Goal: Transaction & Acquisition: Purchase product/service

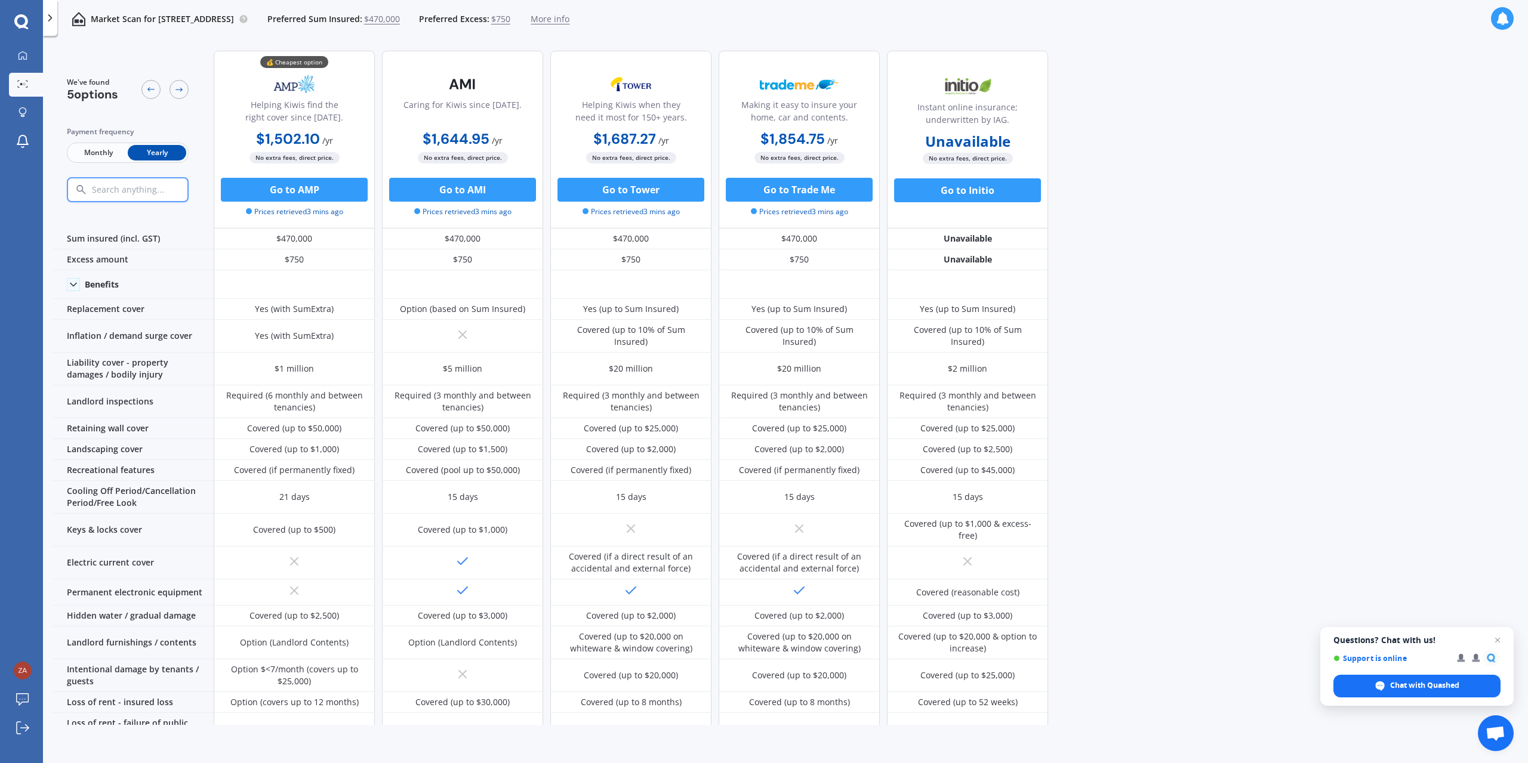
click at [107, 150] on span "Monthly" at bounding box center [98, 153] width 58 height 16
click at [160, 150] on span "Yearly" at bounding box center [157, 153] width 58 height 16
click at [115, 153] on span "Monthly" at bounding box center [98, 153] width 58 height 16
click at [156, 151] on span "Yearly" at bounding box center [157, 153] width 58 height 16
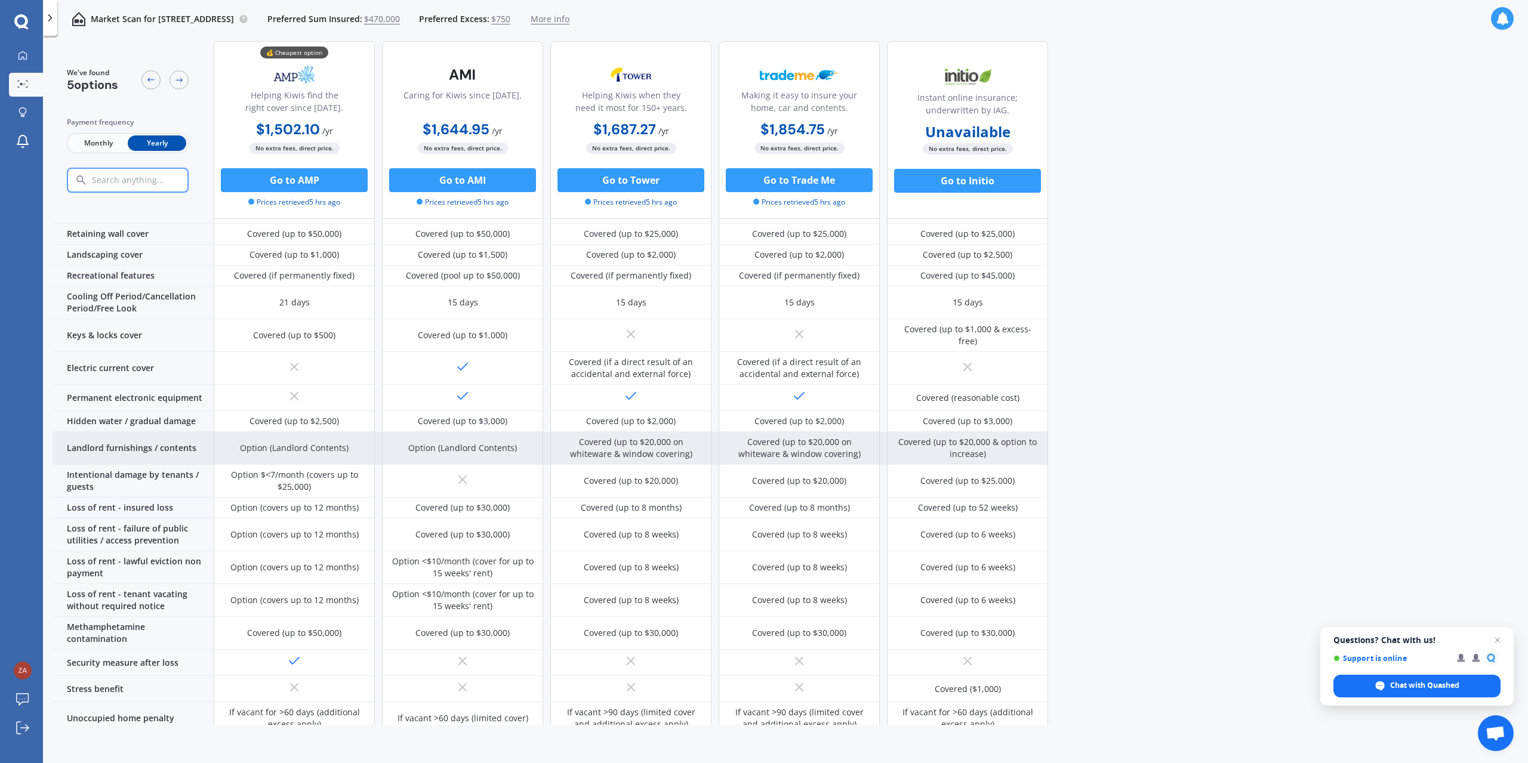
scroll to position [199, 0]
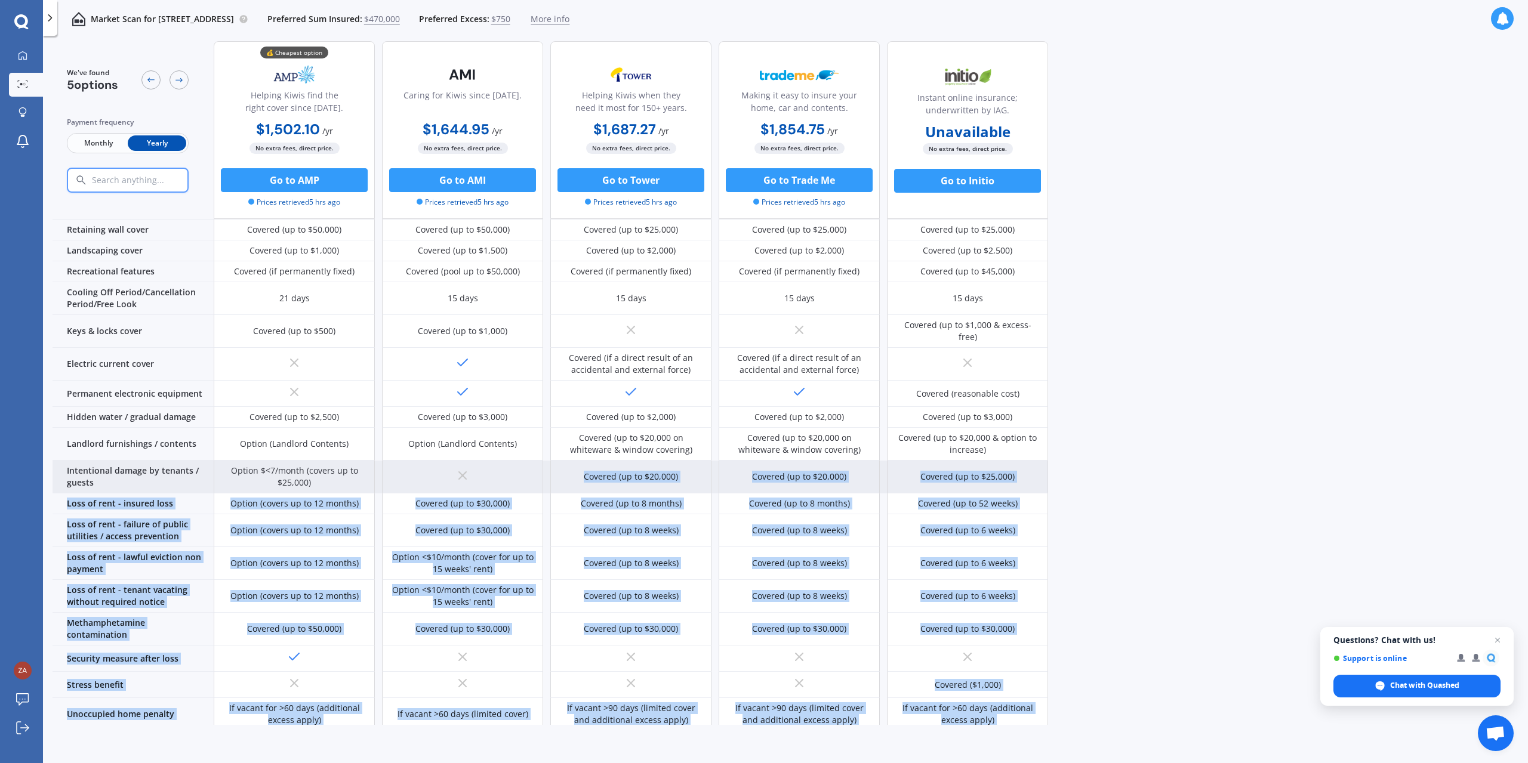
drag, startPoint x: 1070, startPoint y: 462, endPoint x: 542, endPoint y: 456, distance: 528.1
click at [542, 456] on div "We've found 5 options Payment frequency Monthly Yearly 💰 Cheapest option Helpin…" at bounding box center [790, 184] width 1475 height 684
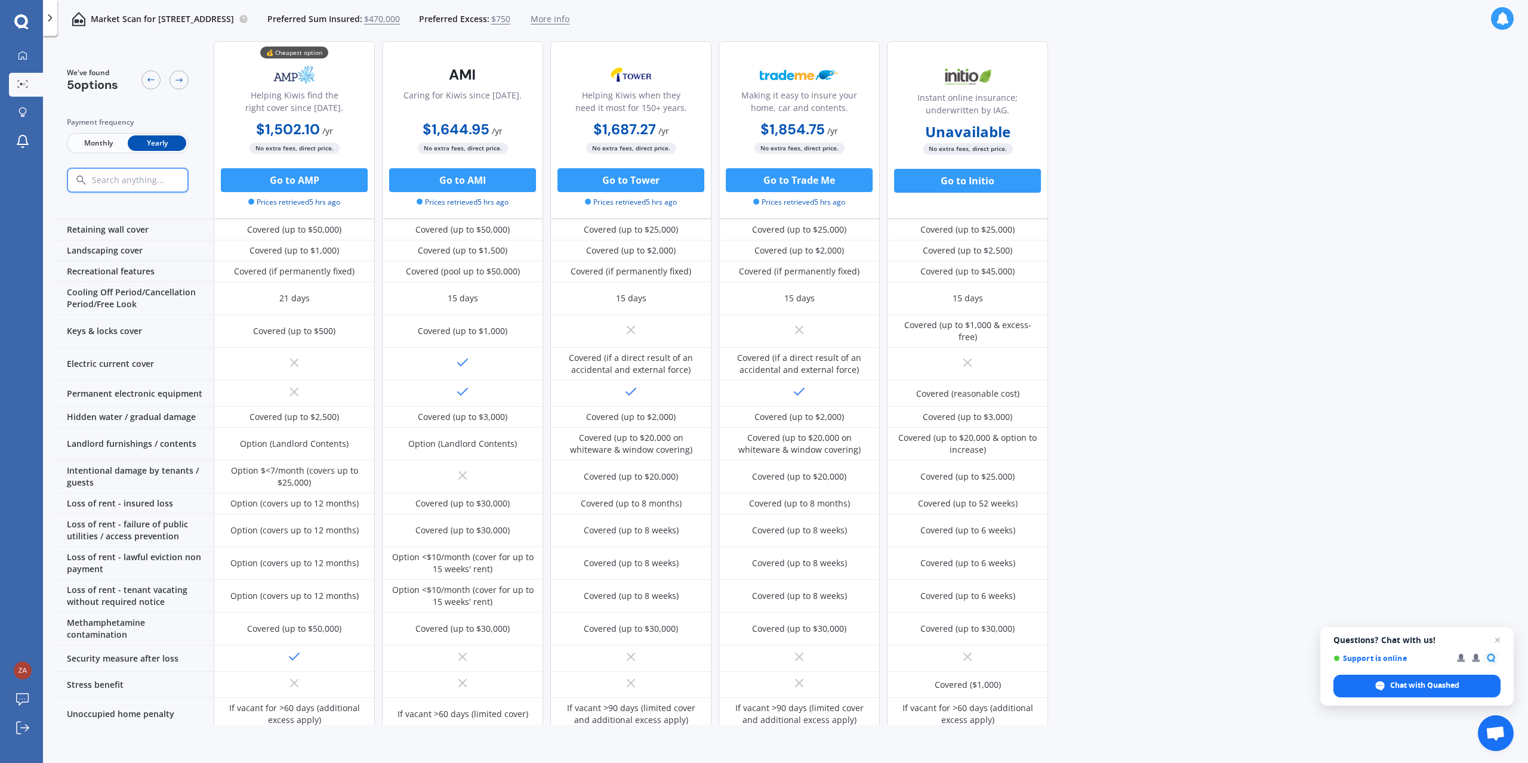
drag, startPoint x: 1345, startPoint y: 506, endPoint x: 1272, endPoint y: 491, distance: 74.3
click at [1342, 504] on div "We've found 5 options Payment frequency Monthly Yearly 💰 Cheapest option Helpin…" at bounding box center [790, 184] width 1475 height 684
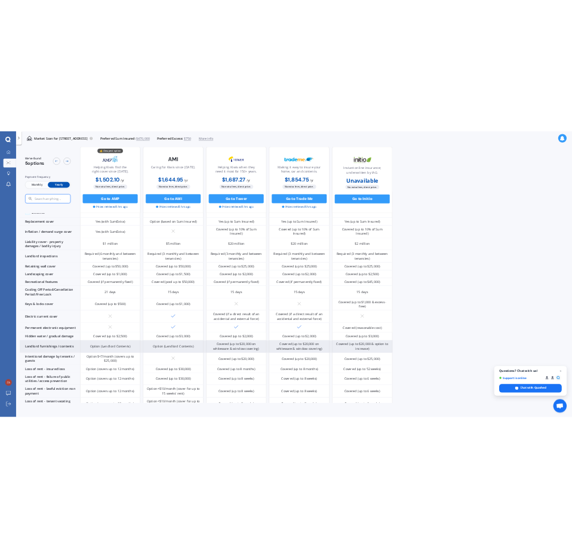
scroll to position [0, 0]
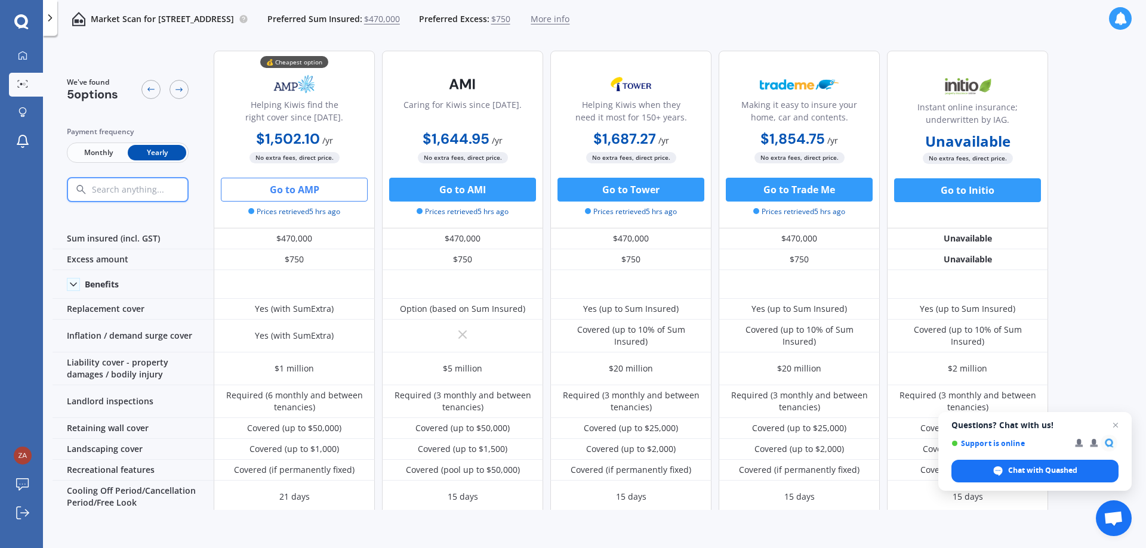
click at [318, 180] on button "Go to AMP" at bounding box center [294, 190] width 147 height 24
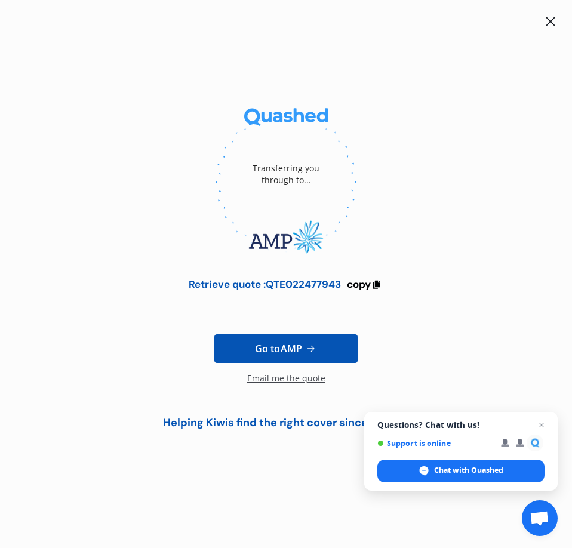
drag, startPoint x: 504, startPoint y: 88, endPoint x: 535, endPoint y: 24, distance: 71.2
click at [504, 88] on div "Transferring you through to... Retrieve quote : QTE022477943 copy Go to AMP Ema…" at bounding box center [285, 228] width 543 height 429
click at [548, 24] on icon at bounding box center [550, 21] width 9 height 9
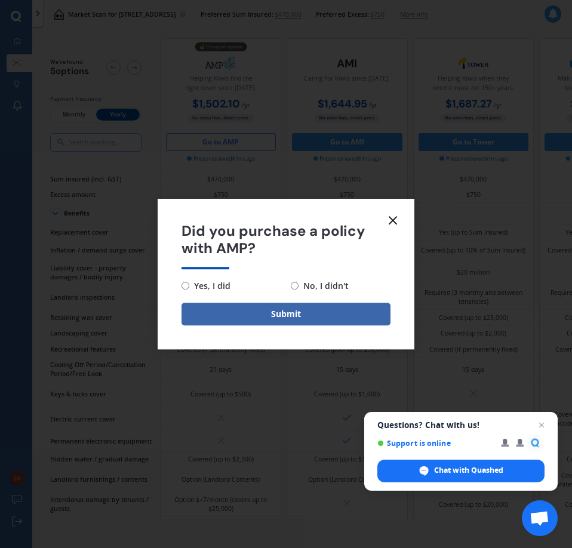
click at [395, 215] on icon at bounding box center [392, 220] width 14 height 14
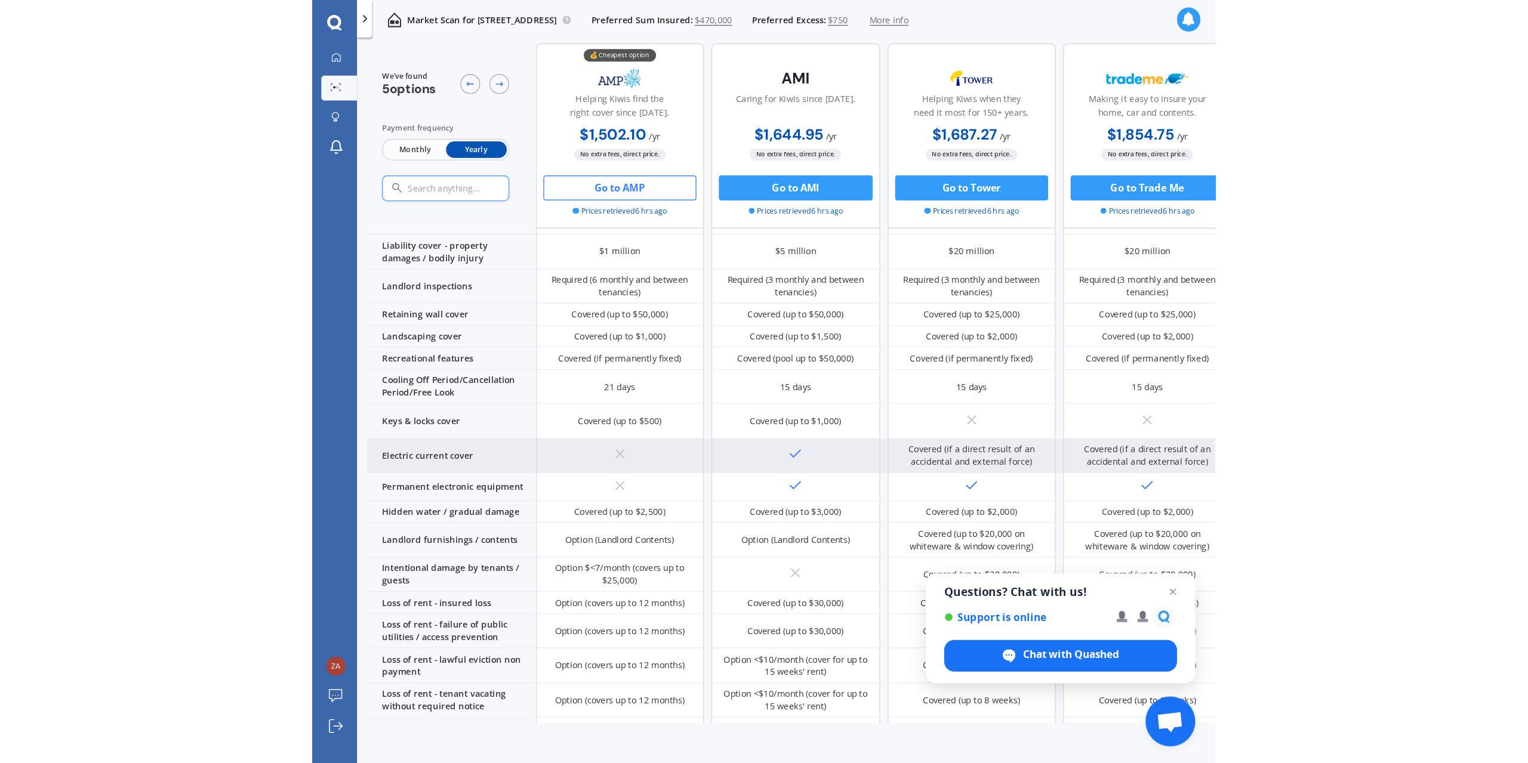
scroll to position [149, 0]
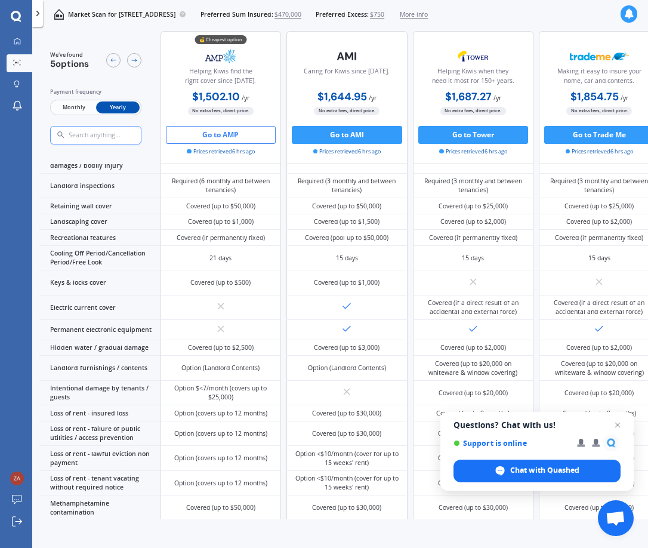
click at [281, 28] on div "Market Scan for 148A Dundas Street, Dunedin North, Dunedin 9016 Preferred Sum I…" at bounding box center [235, 14] width 385 height 29
click at [228, 136] on button "Go to AMP" at bounding box center [221, 135] width 110 height 18
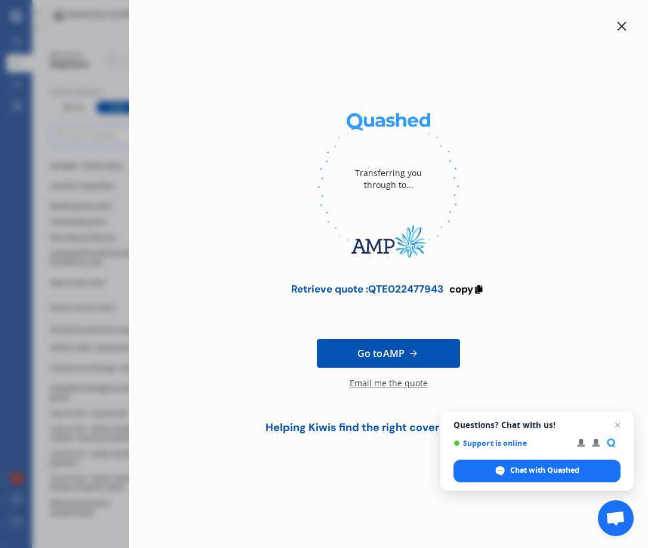
click at [618, 27] on icon at bounding box center [622, 26] width 10 height 10
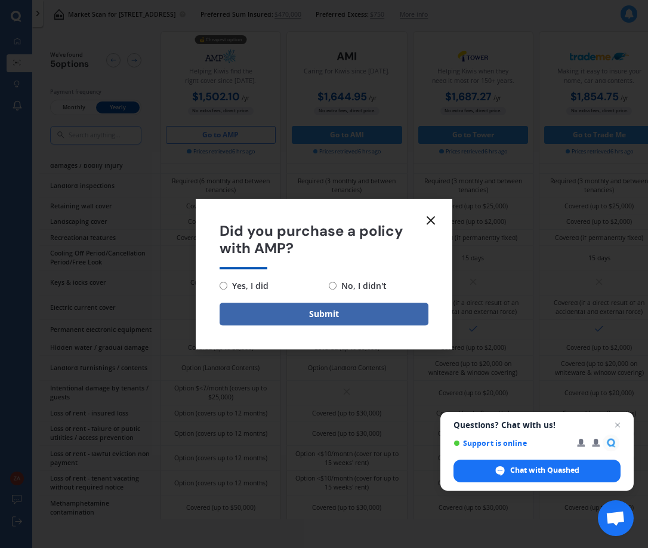
click at [433, 225] on icon at bounding box center [431, 220] width 14 height 14
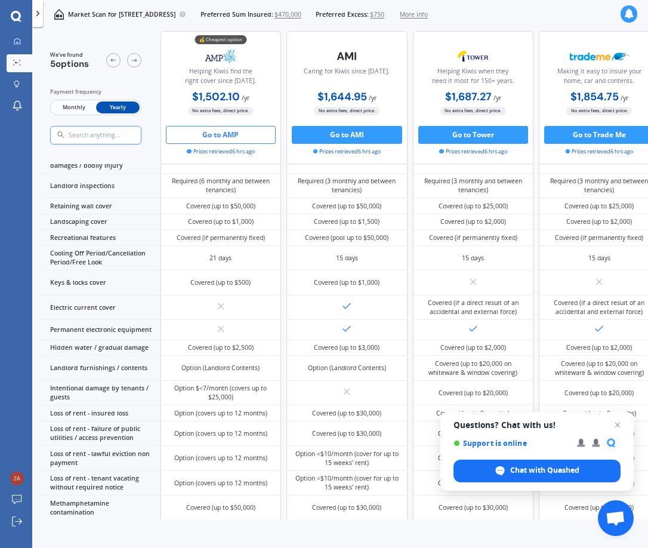
click at [157, 24] on div "Market Scan for 148A Dundas Street, Dunedin North, Dunedin 9016 Preferred Sum I…" at bounding box center [235, 14] width 385 height 29
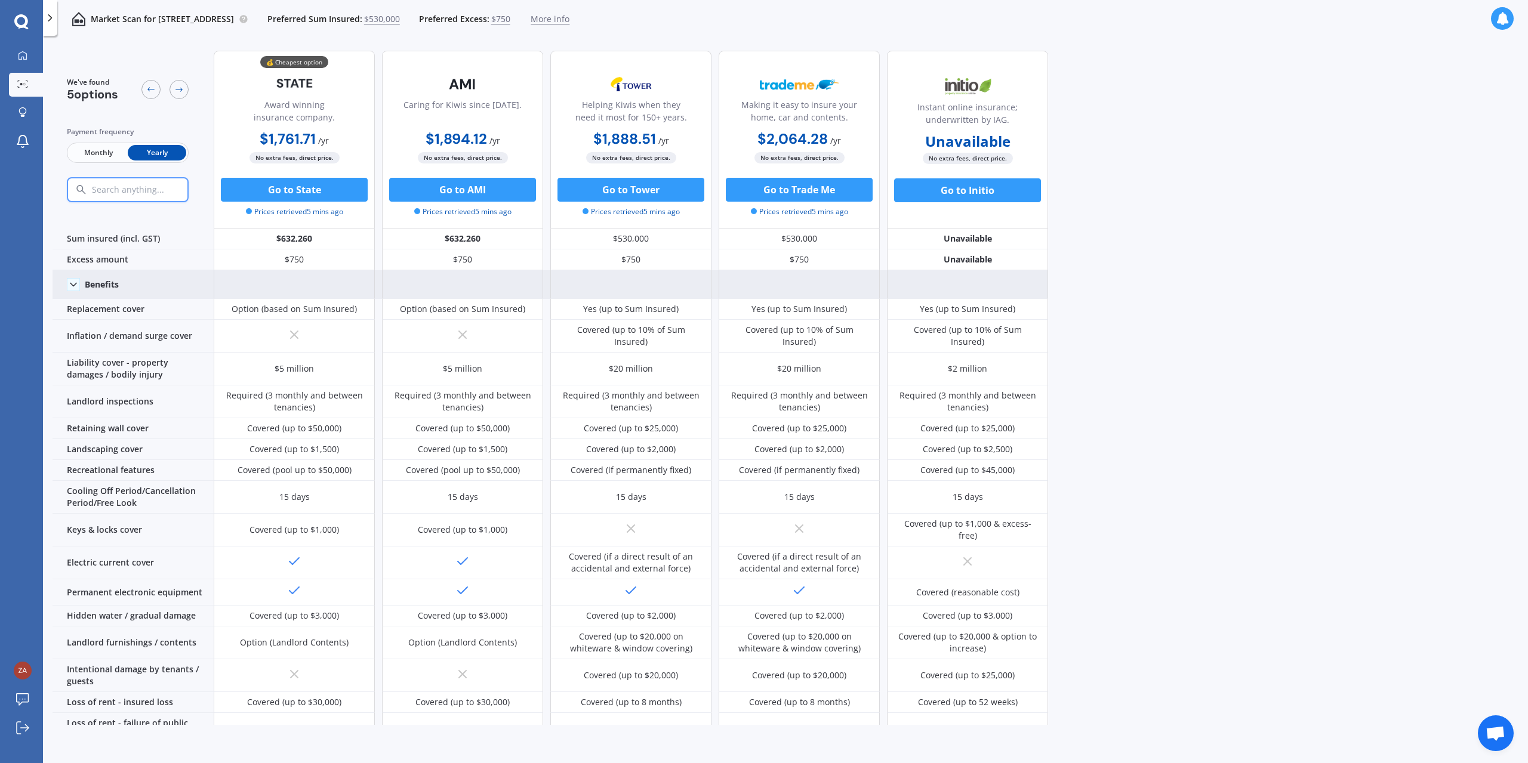
click at [67, 288] on icon at bounding box center [73, 285] width 12 height 12
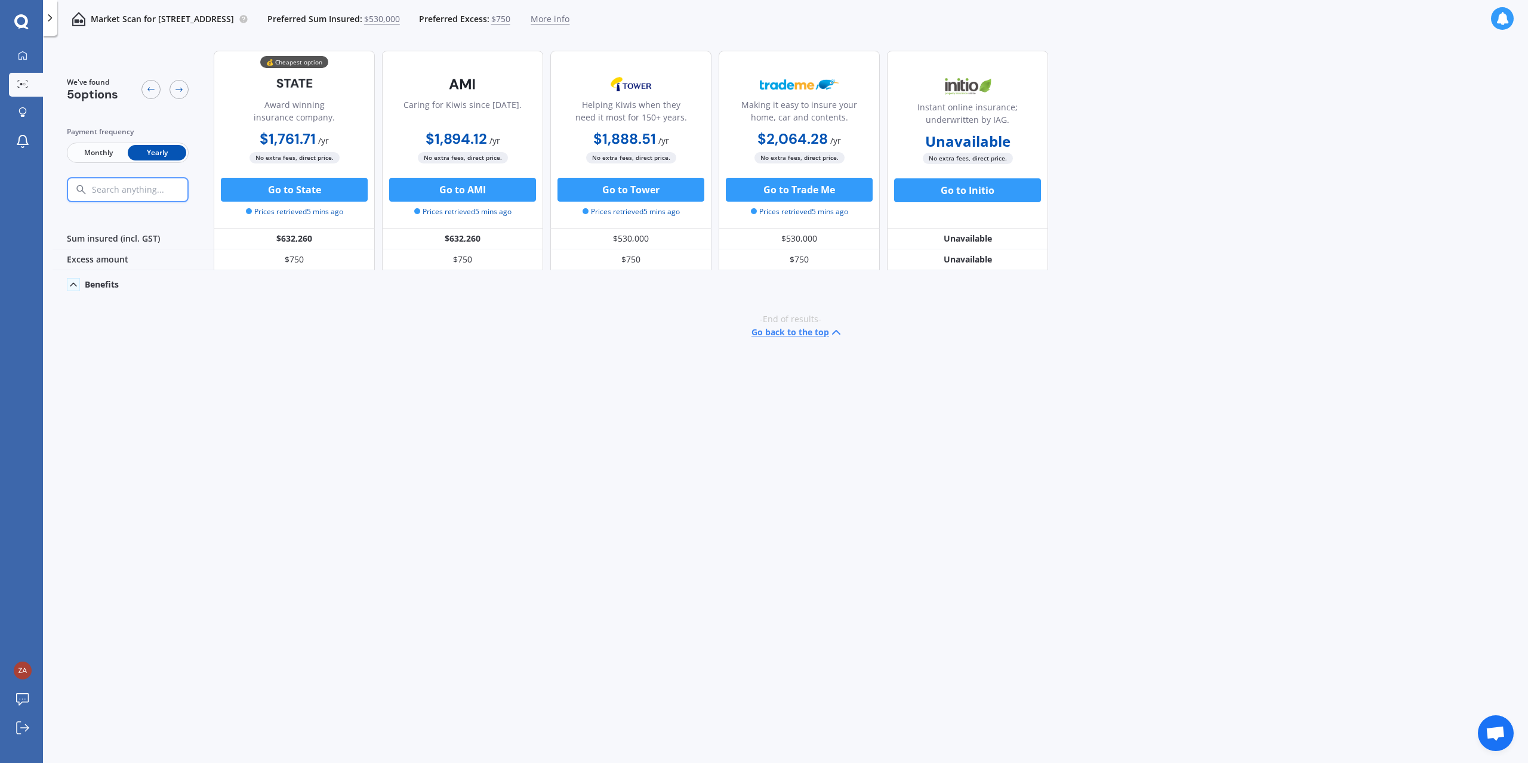
click at [67, 288] on icon at bounding box center [73, 285] width 12 height 12
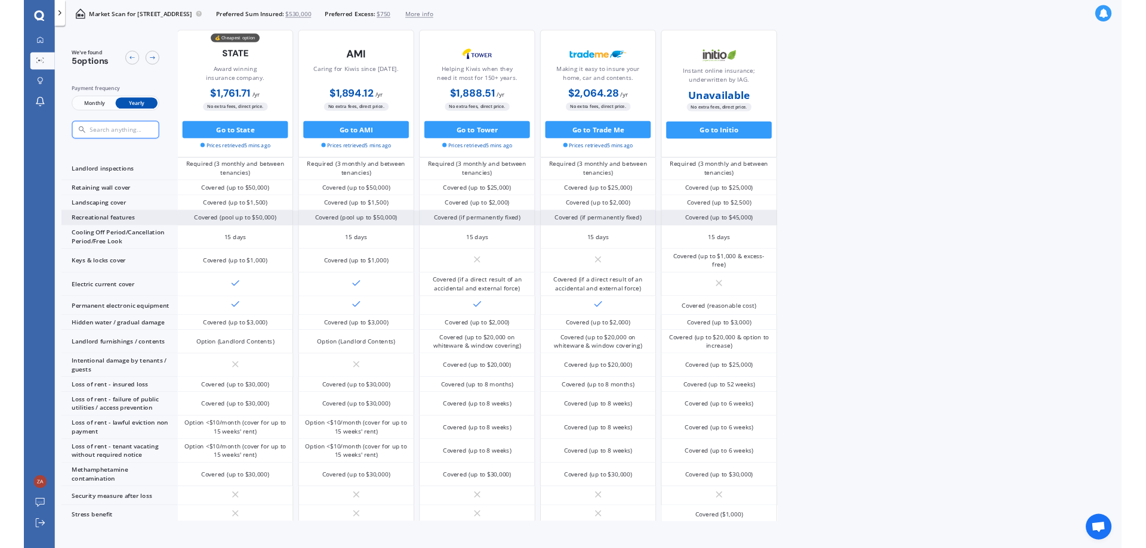
scroll to position [159, 0]
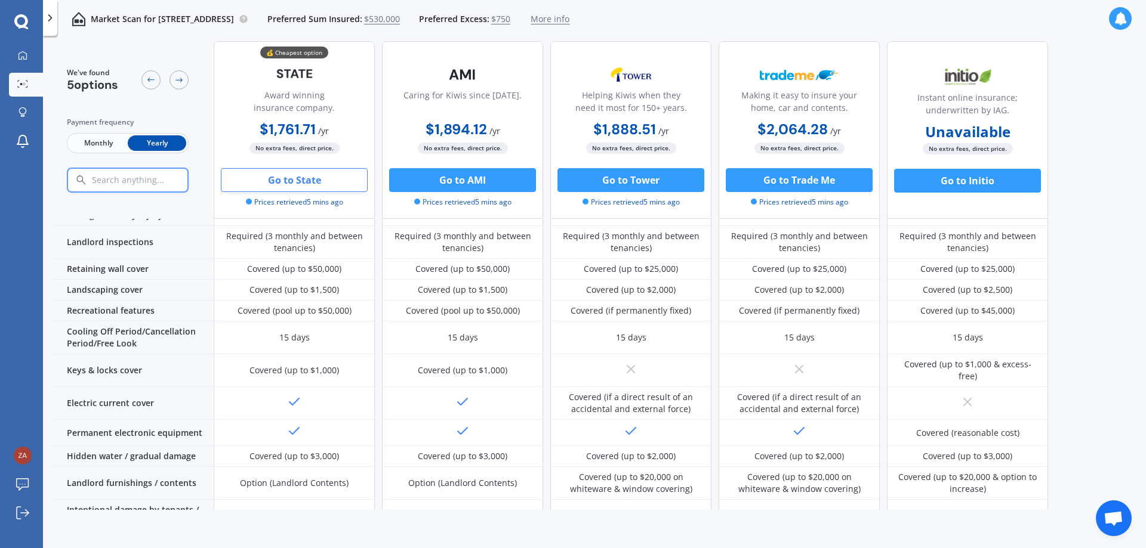
click at [340, 179] on button "Go to State" at bounding box center [294, 180] width 147 height 24
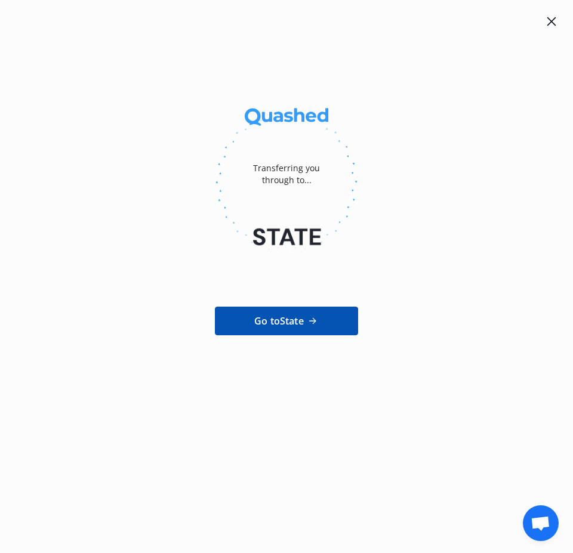
scroll to position [159, 0]
click at [554, 19] on icon at bounding box center [551, 21] width 9 height 9
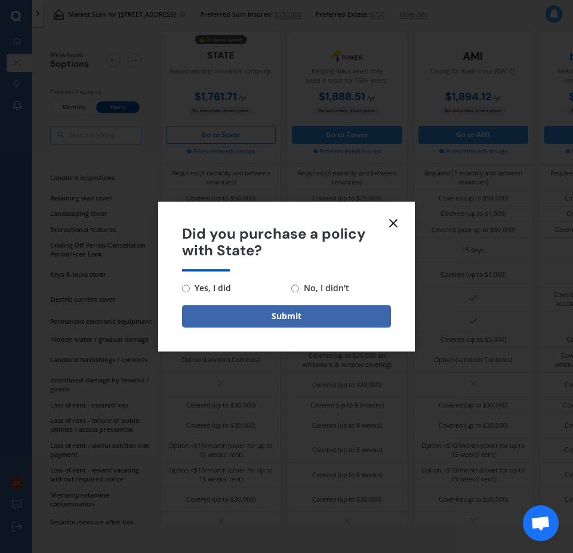
click at [392, 227] on icon at bounding box center [393, 223] width 14 height 14
